Goal: Find specific page/section: Find specific page/section

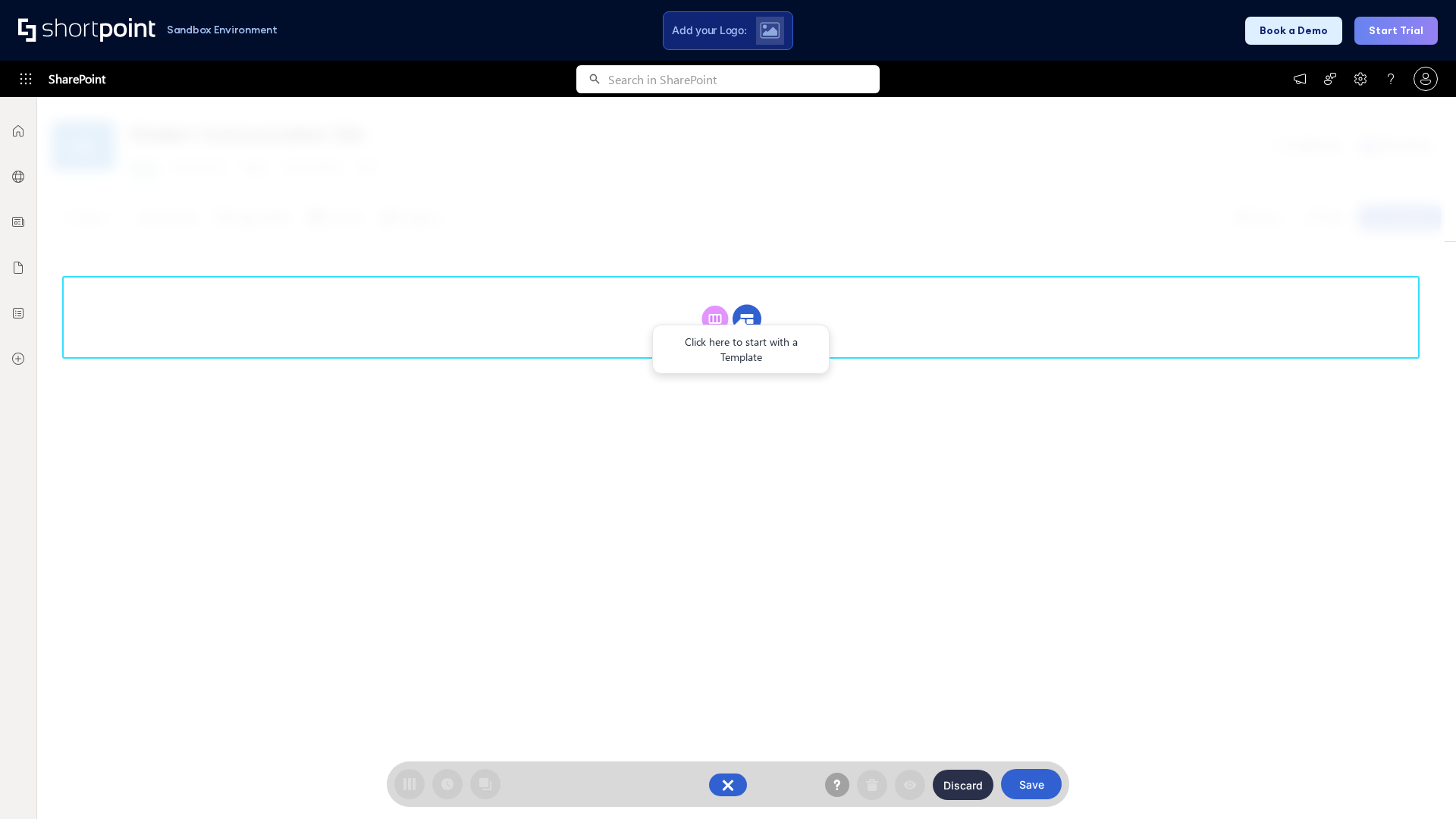
click at [747, 318] on circle at bounding box center [746, 319] width 29 height 29
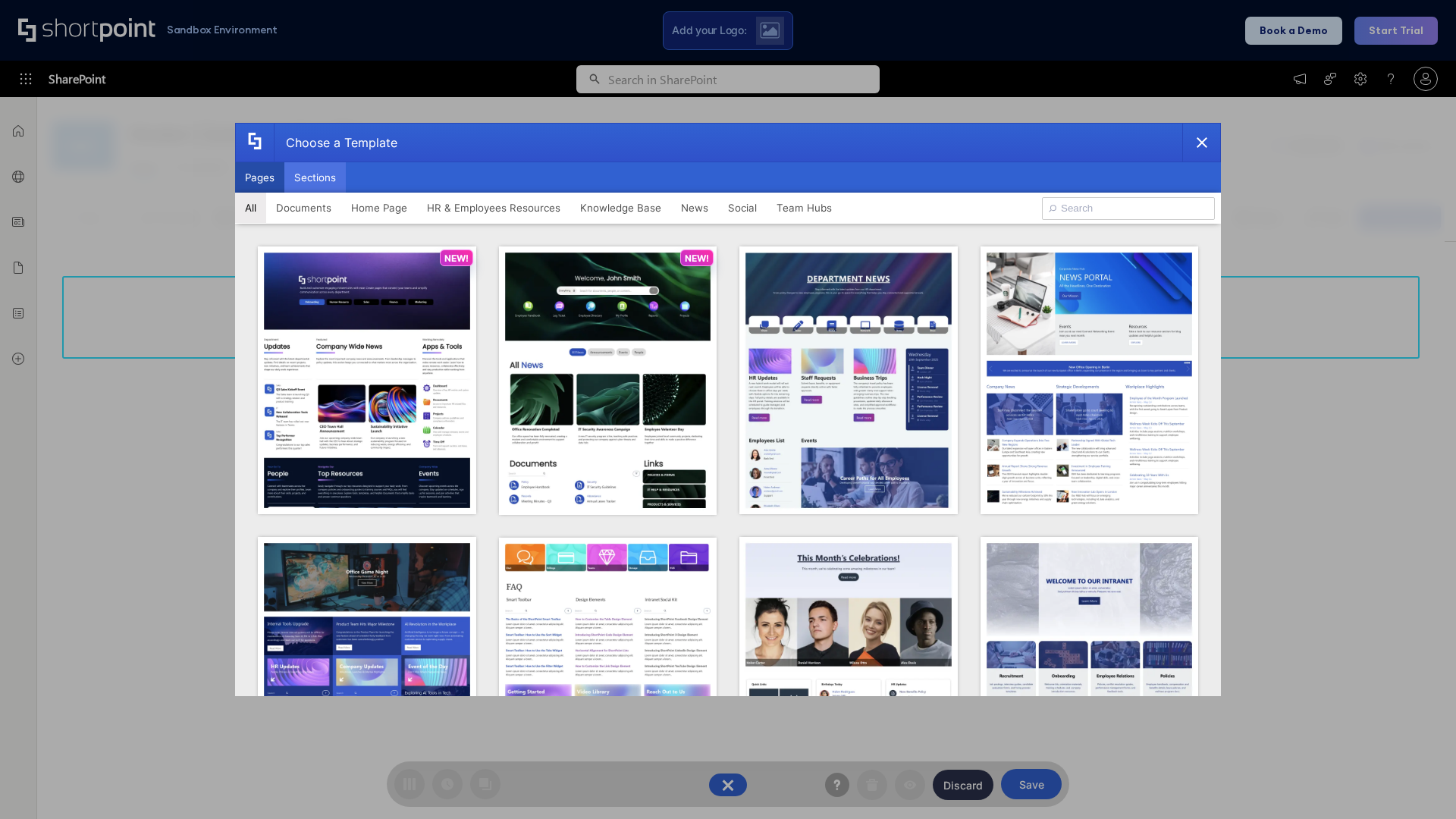
click at [315, 177] on button "Sections" at bounding box center [315, 177] width 62 height 30
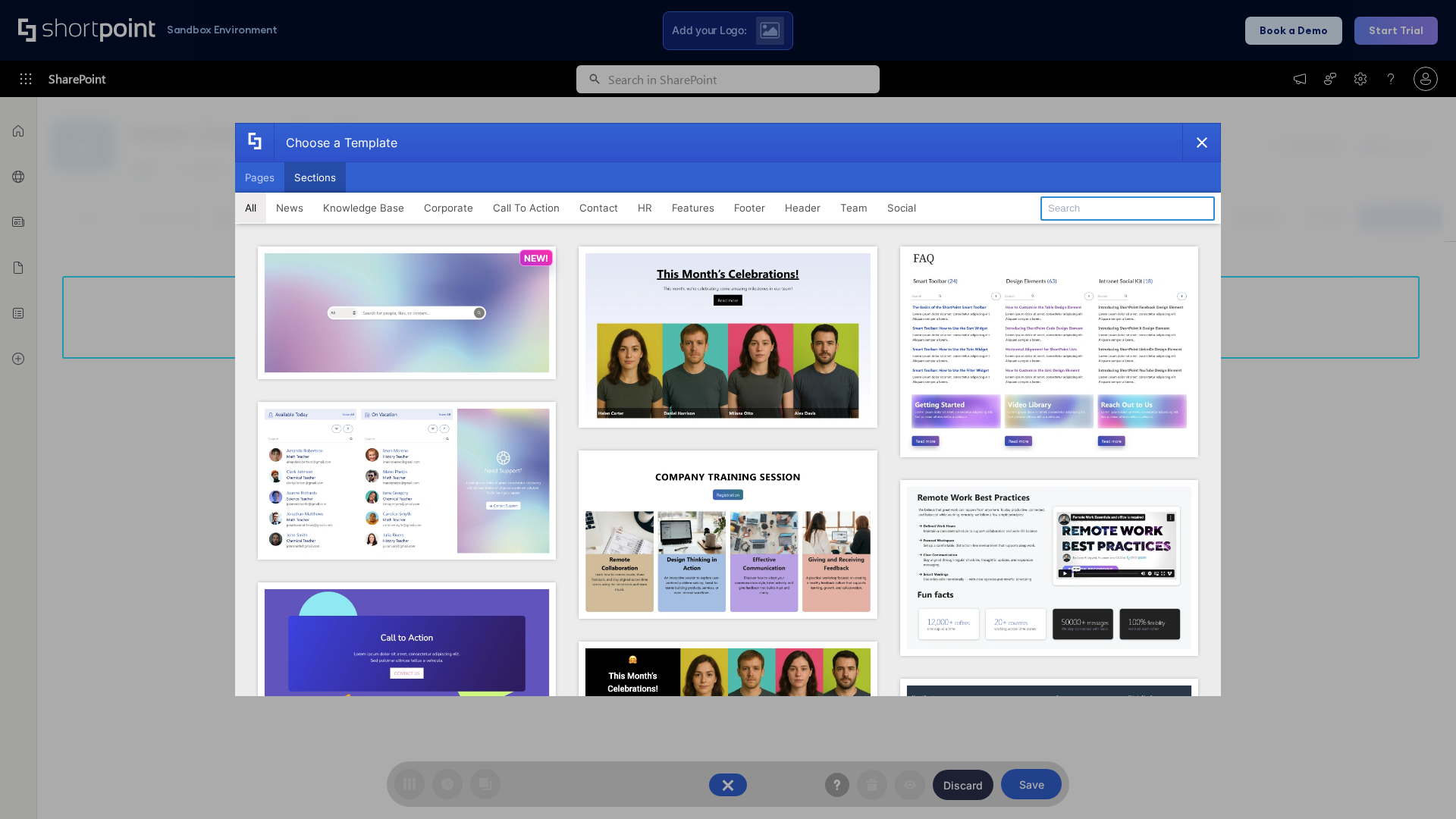
type input "Meet The Team 3"
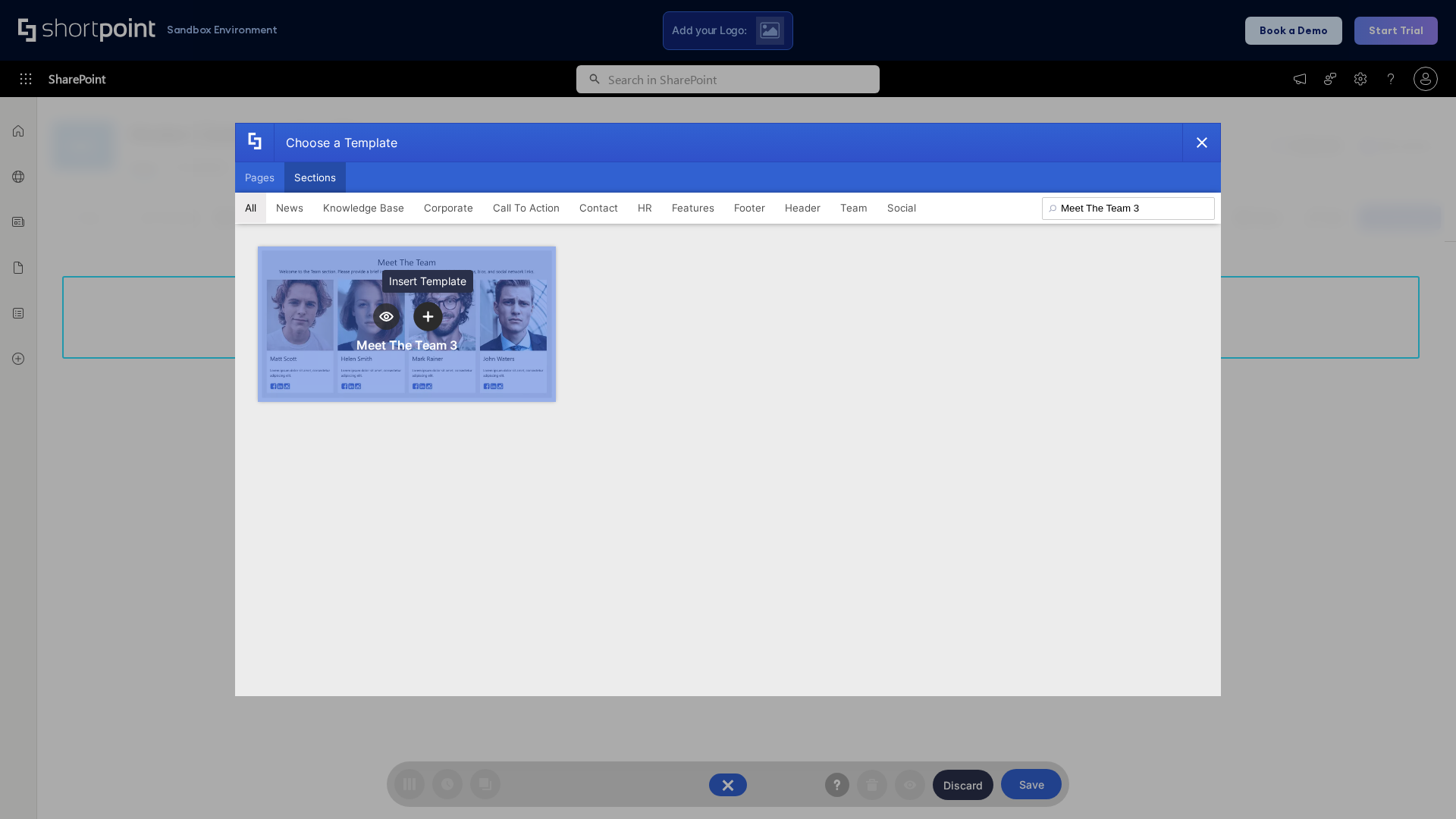
click at [427, 316] on icon "template selector" at bounding box center [427, 317] width 11 height 11
